Goal: Task Accomplishment & Management: Manage account settings

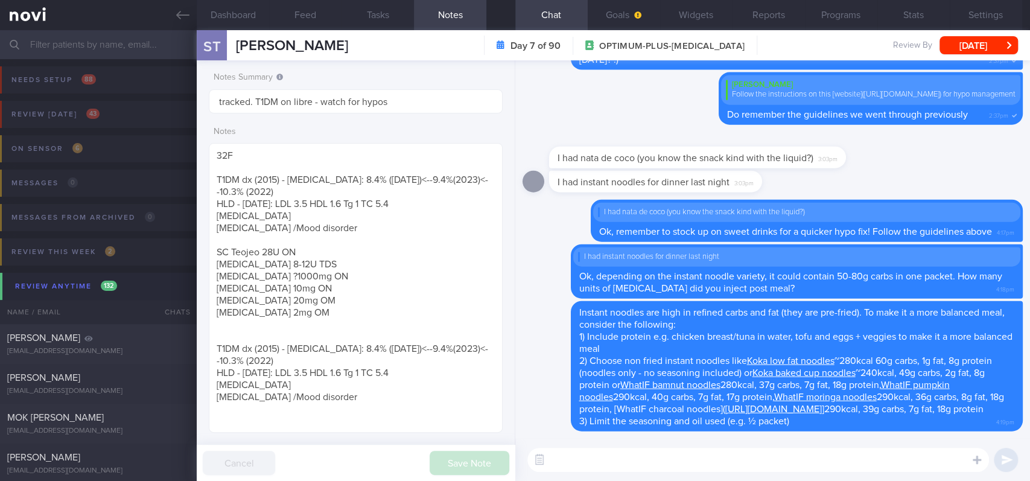
scroll to position [176, 270]
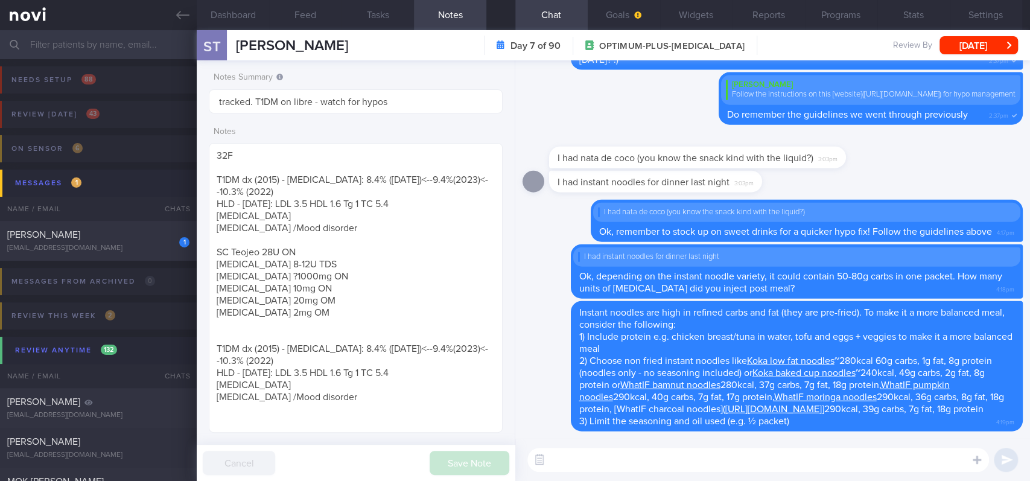
drag, startPoint x: 115, startPoint y: 256, endPoint x: 646, endPoint y: 88, distance: 557.0
click at [115, 256] on div "1 [PERSON_NAME] [EMAIL_ADDRESS][DOMAIN_NAME] [DATE] tracked" at bounding box center [515, 241] width 1030 height 40
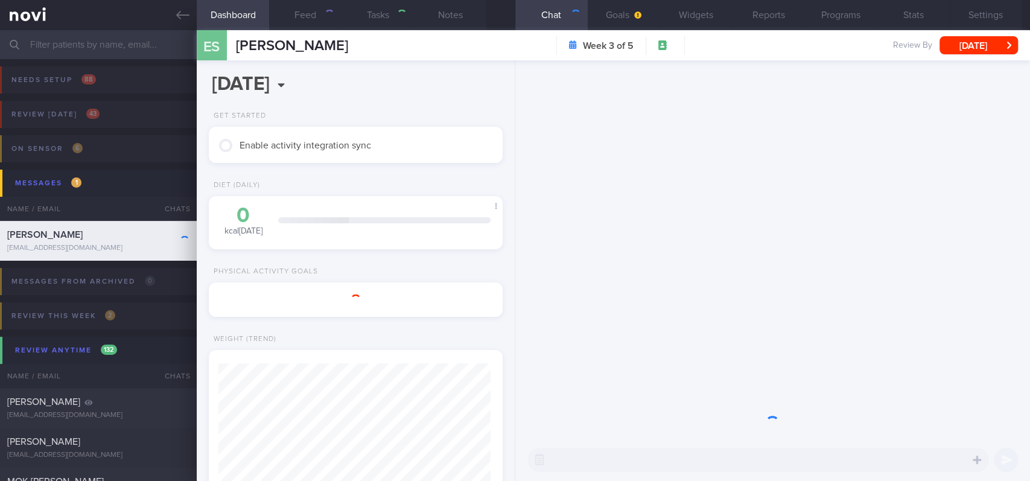
type input "tracked"
type textarea "[DEMOGRAPHIC_DATA] Woman Occupation IT consultant Comorbidities nil ?high LDL p…"
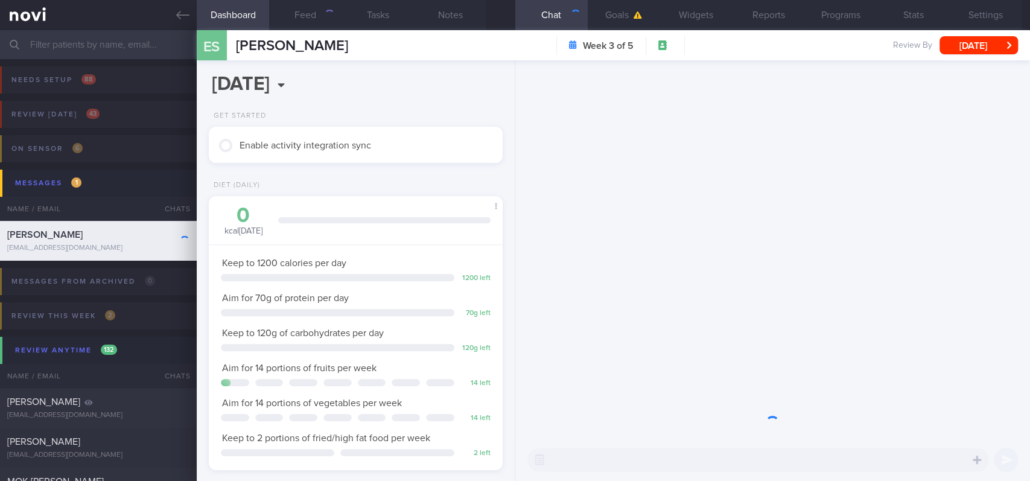
scroll to position [603424, 603312]
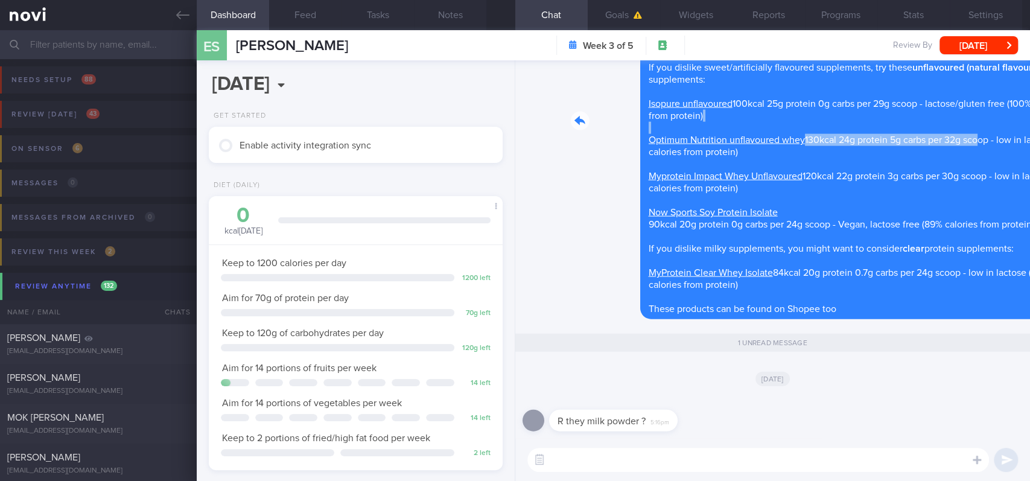
drag, startPoint x: 852, startPoint y: 133, endPoint x: 910, endPoint y: 140, distance: 57.7
click at [910, 140] on div "Delete Protein powders: MyProtein Impact Whey Isolate 109kcal 26g protein 0.8g …" at bounding box center [773, 121] width 500 height 396
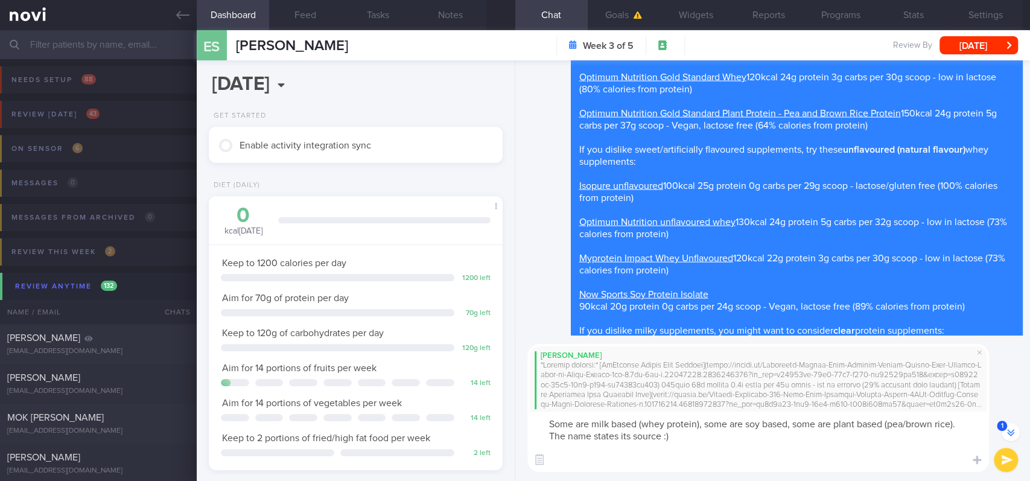
scroll to position [-198, 0]
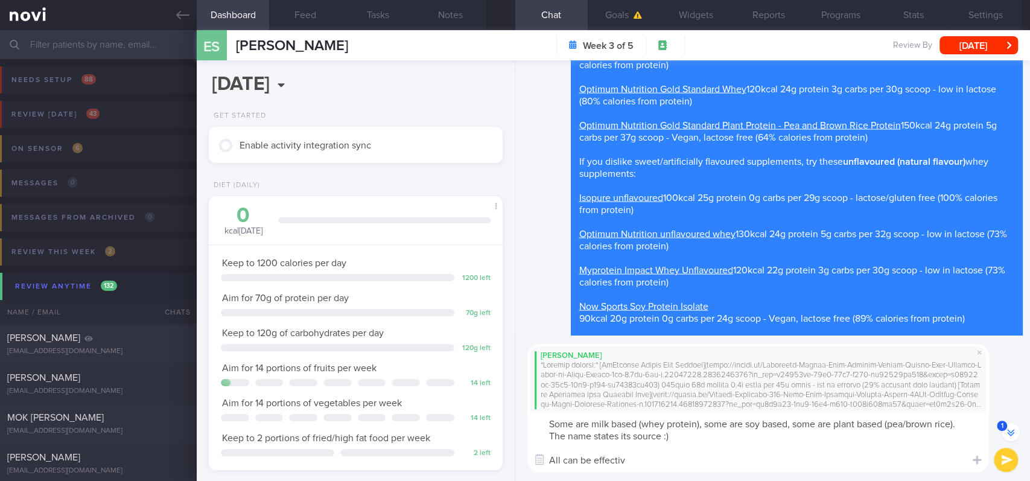
type textarea "Some are milk based (whey protein), some are soy based, some are plant based (p…"
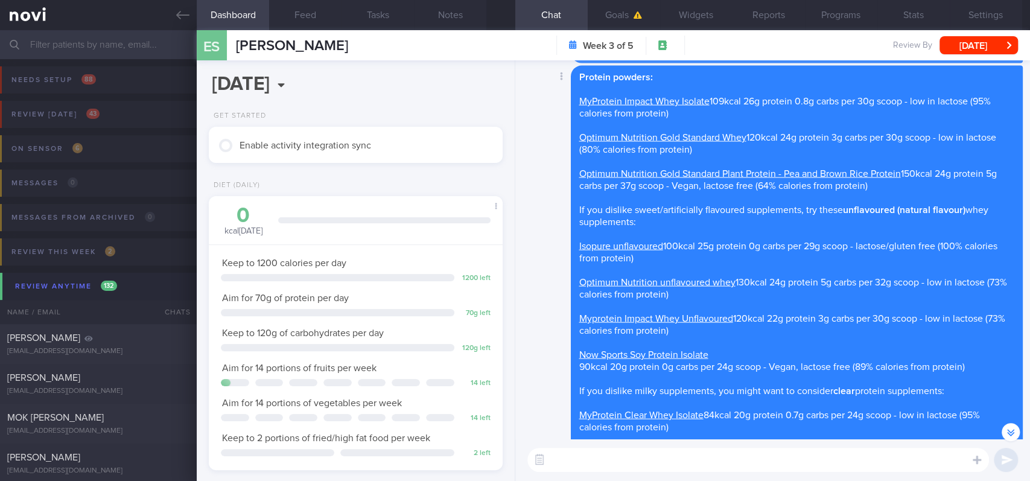
scroll to position [-563, 0]
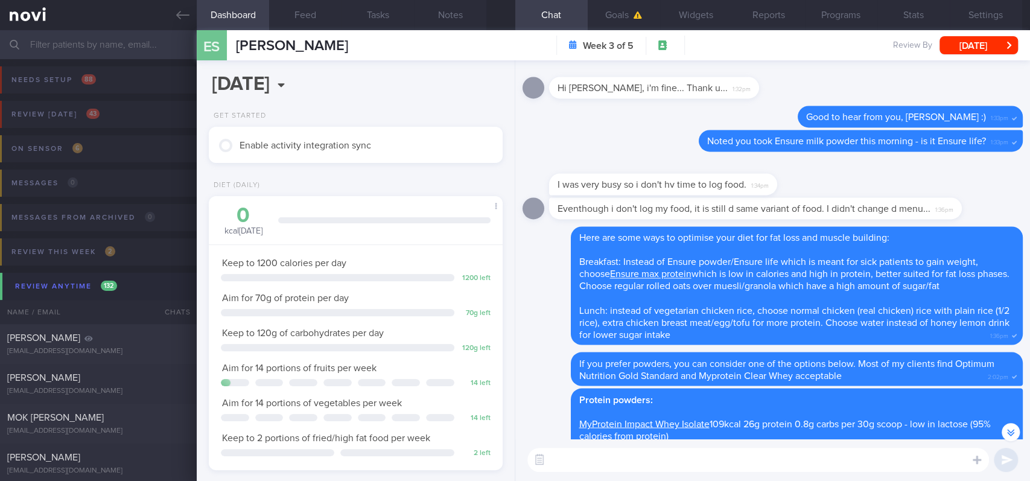
click at [103, 36] on input "text" at bounding box center [515, 44] width 1030 height 29
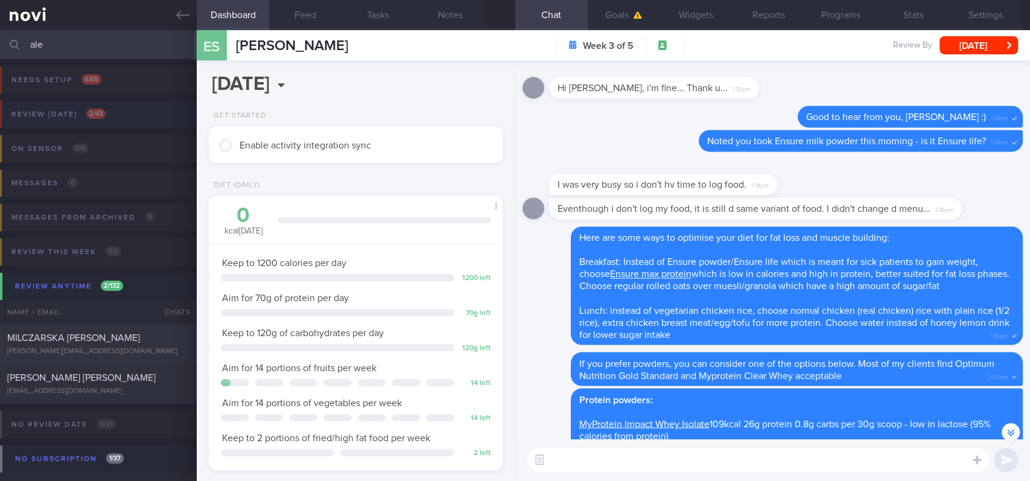
type input "ale"
click at [150, 112] on button "Review [DATE] 2 / 43" at bounding box center [513, 118] width 1034 height 34
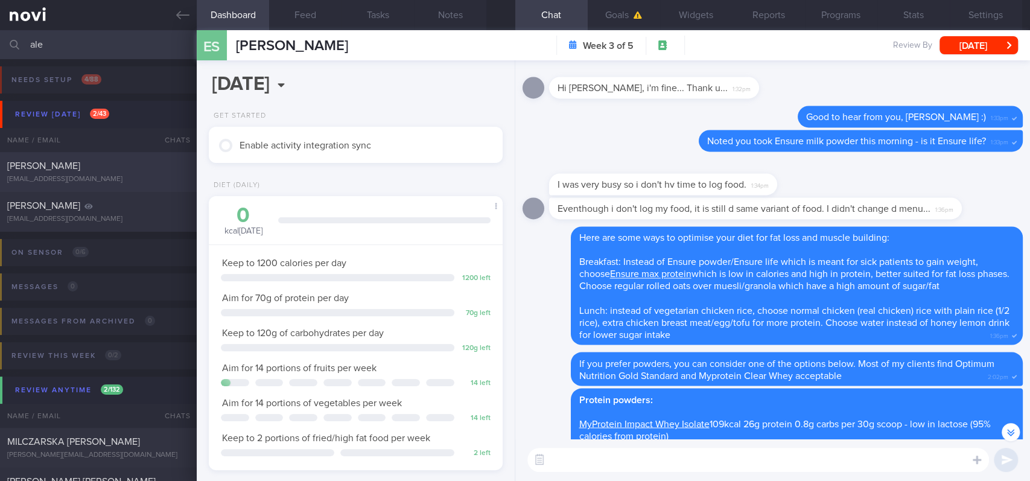
click at [127, 176] on div "[EMAIL_ADDRESS][DOMAIN_NAME]" at bounding box center [98, 179] width 182 height 9
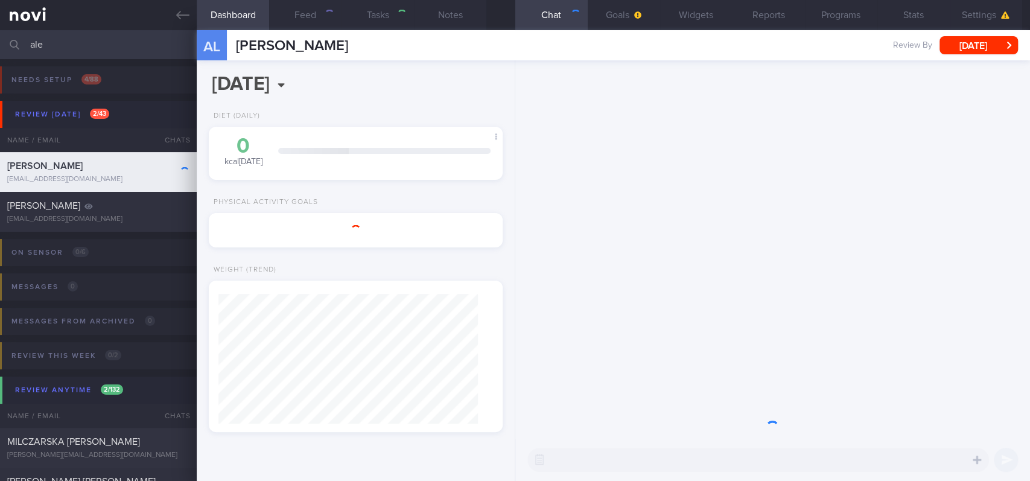
select select "Month"
type input "tracked. TLC - requires close monitoring, assistance with behaviour change. pt …"
type textarea "NRIC: S7639691D Name: [PERSON_NAME] [PERSON_NAME] Gender: [DEMOGRAPHIC_DATA] DO…"
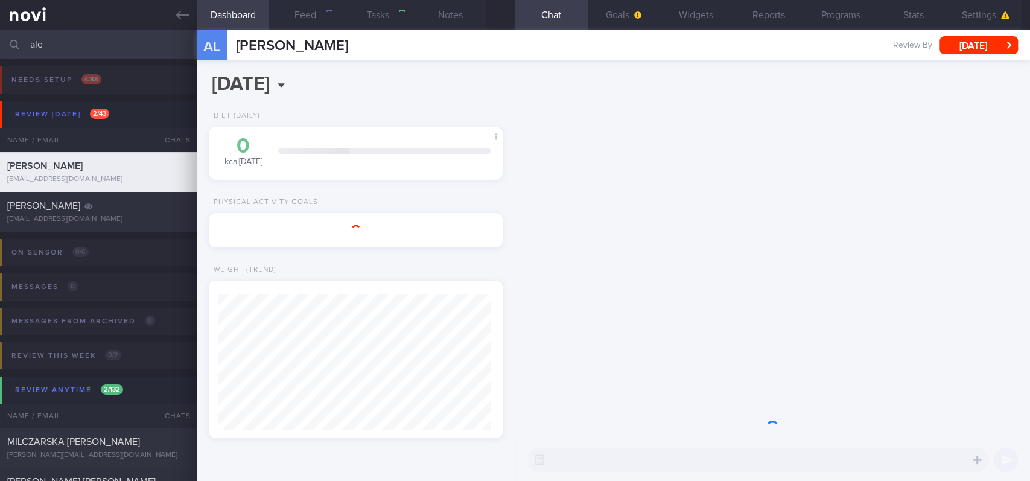
select select "7"
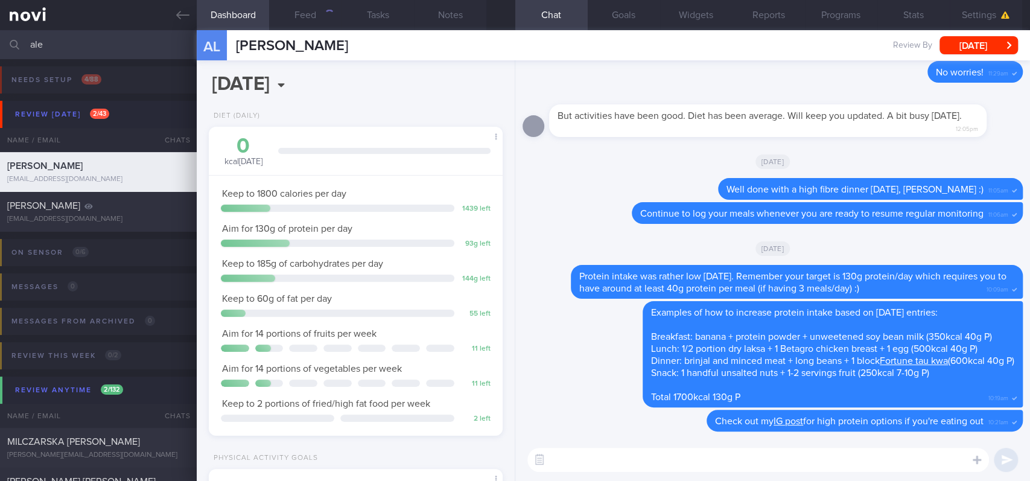
scroll to position [147, 260]
drag, startPoint x: 108, startPoint y: 39, endPoint x: 0, endPoint y: 30, distance: 108.4
click at [0, 30] on input "ale" at bounding box center [515, 44] width 1030 height 29
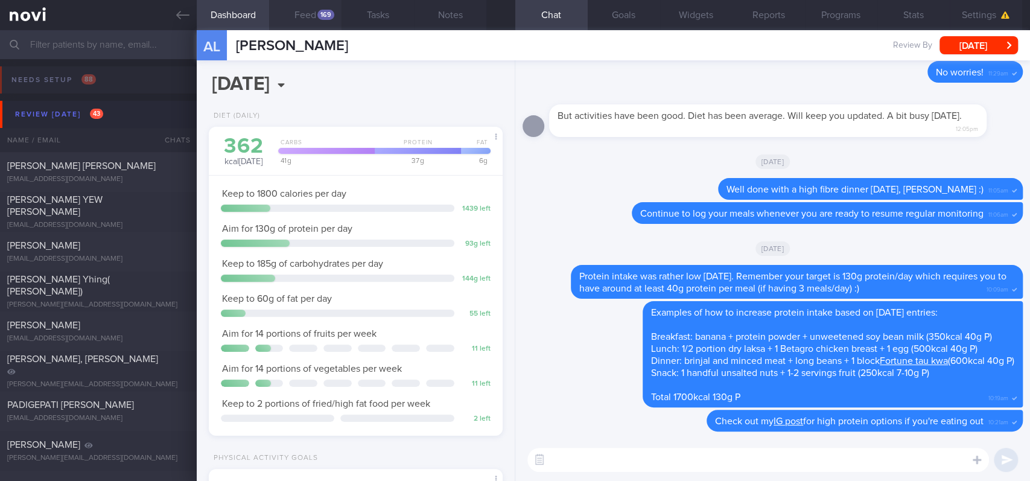
click at [331, 8] on button "Feed 169" at bounding box center [305, 15] width 72 height 30
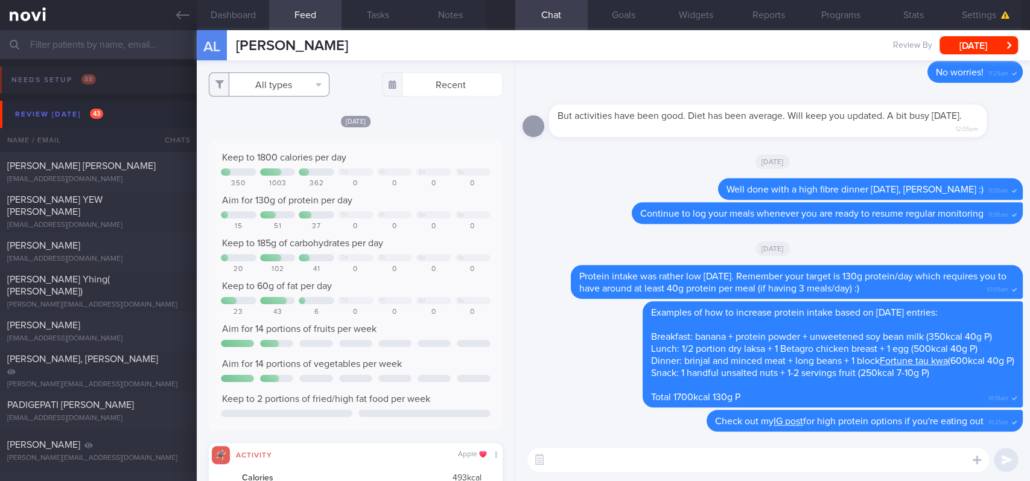
click at [283, 94] on button "All types" at bounding box center [269, 84] width 121 height 24
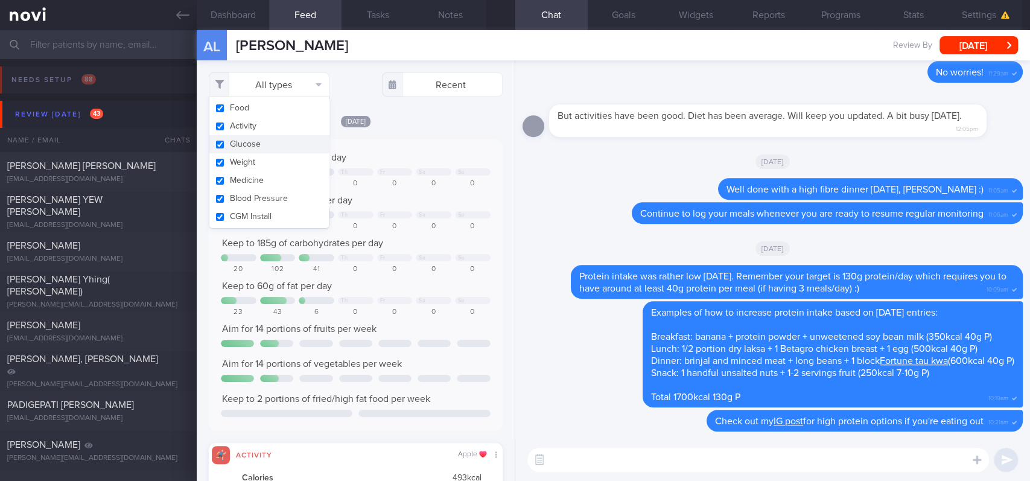
click at [275, 139] on button "Glucose" at bounding box center [269, 144] width 120 height 18
checkbox input "false"
click at [273, 129] on button "Activity" at bounding box center [269, 126] width 120 height 18
checkbox input "false"
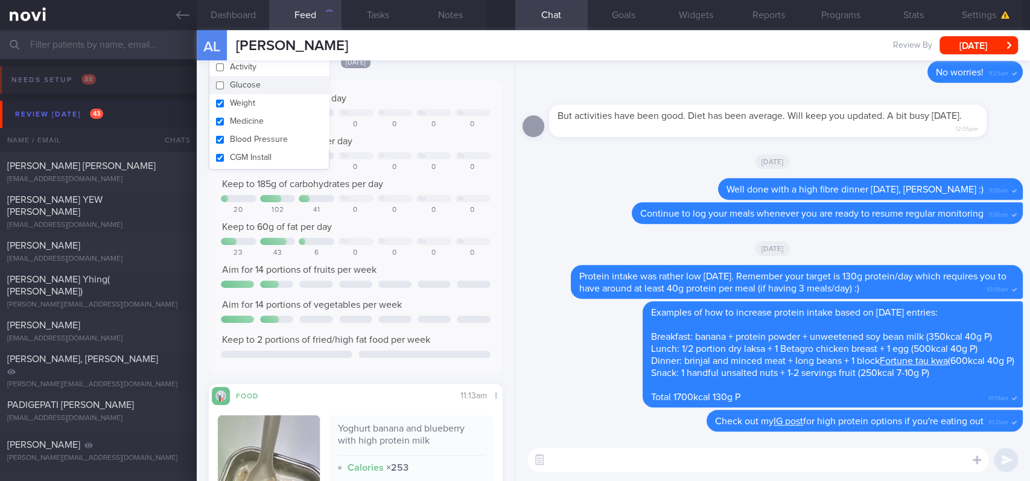
scroll to position [106, 0]
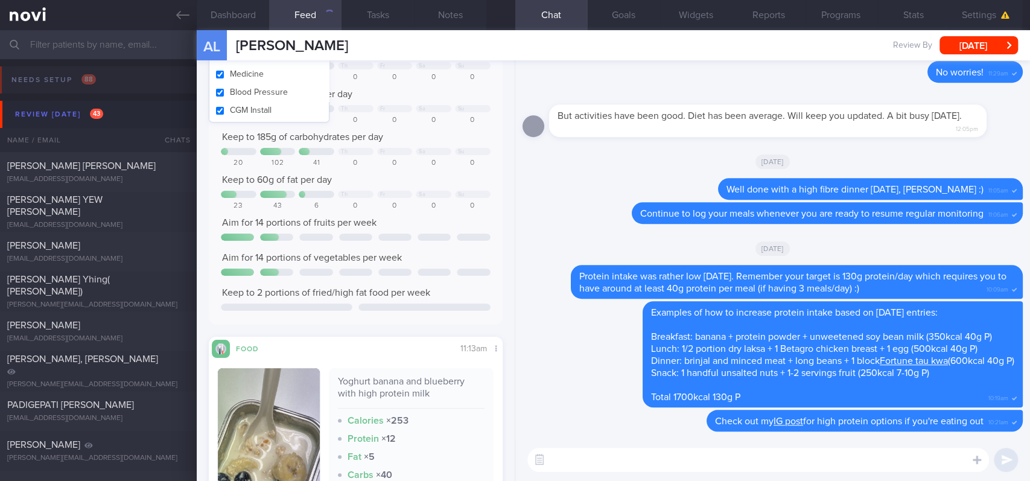
click at [209, 11] on button "Activity" at bounding box center [269, 20] width 120 height 18
checkbox input "true"
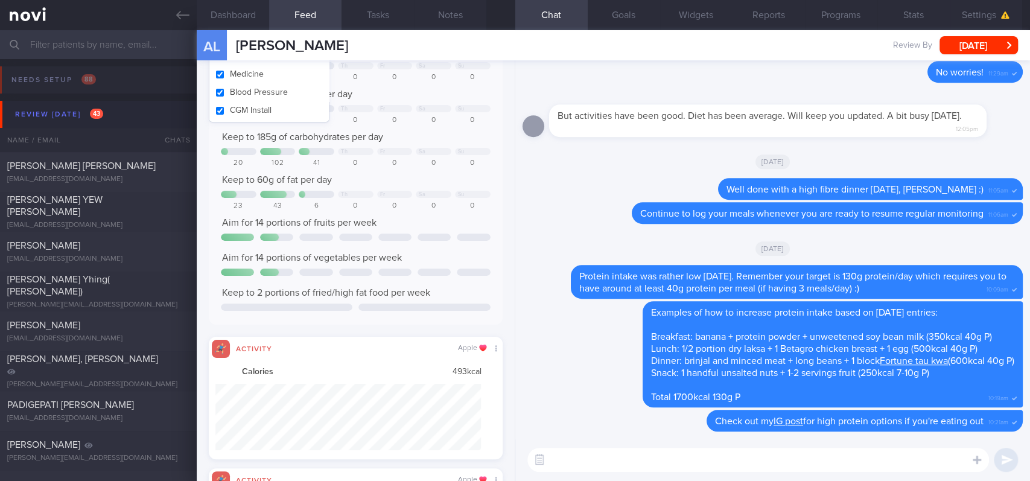
scroll to position [66, 266]
click at [89, 112] on div "Review [DATE] 43" at bounding box center [59, 114] width 94 height 16
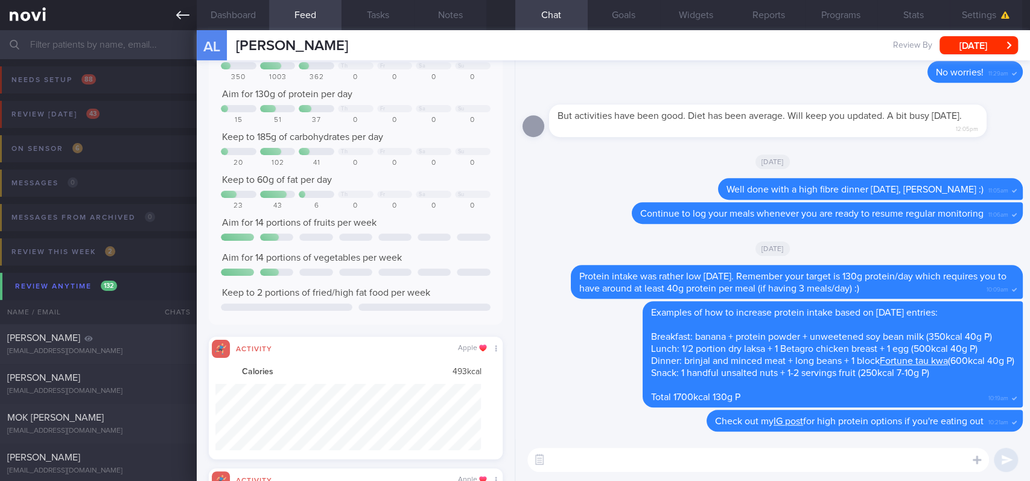
click at [189, 18] on icon at bounding box center [182, 14] width 13 height 13
